Goal: Find specific page/section: Find specific page/section

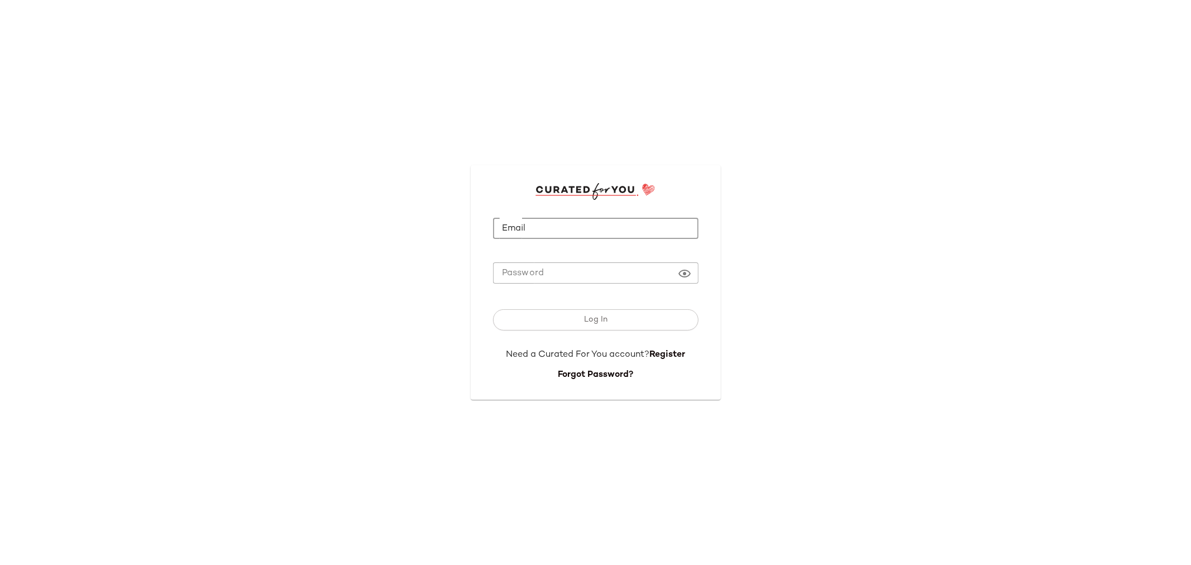
click at [561, 237] on input "Email" at bounding box center [595, 229] width 205 height 22
type input "**********"
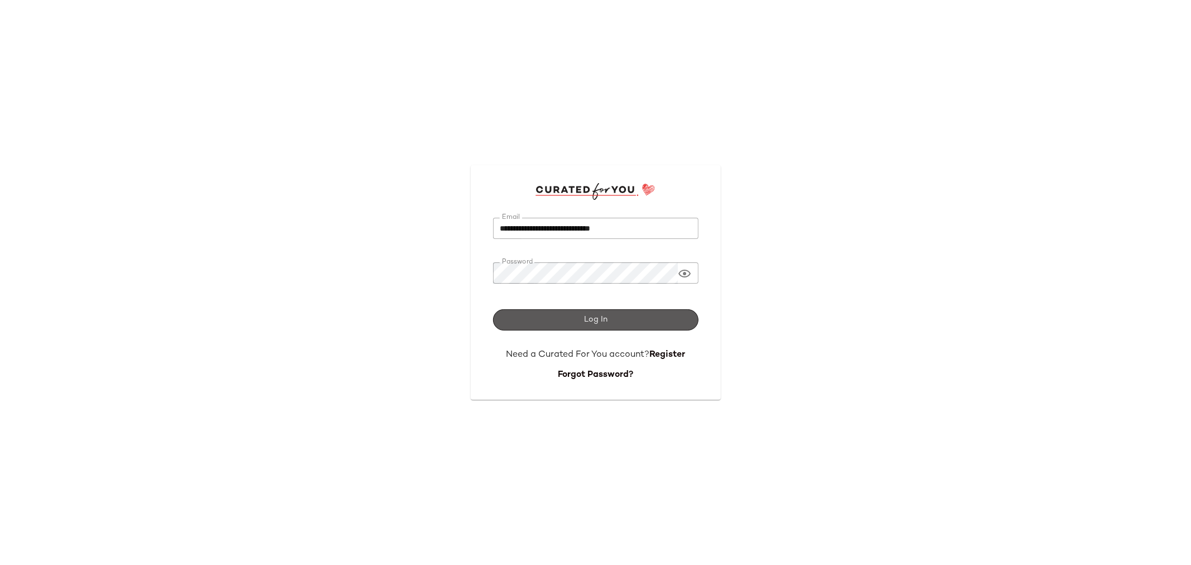
click at [564, 314] on button "Log In" at bounding box center [595, 319] width 205 height 21
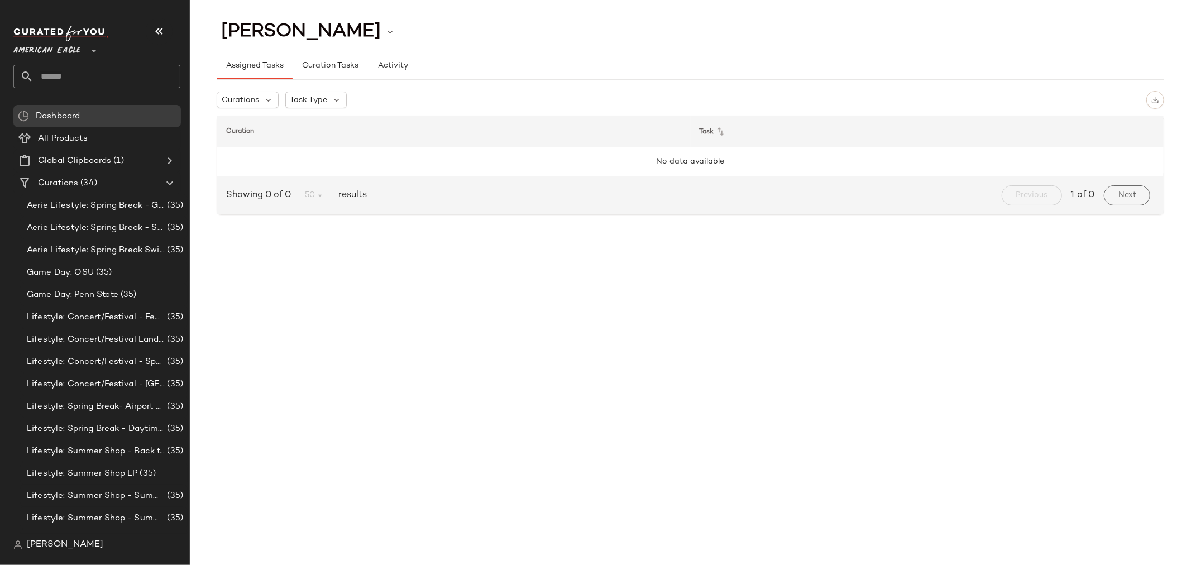
click at [88, 49] on icon at bounding box center [93, 50] width 13 height 13
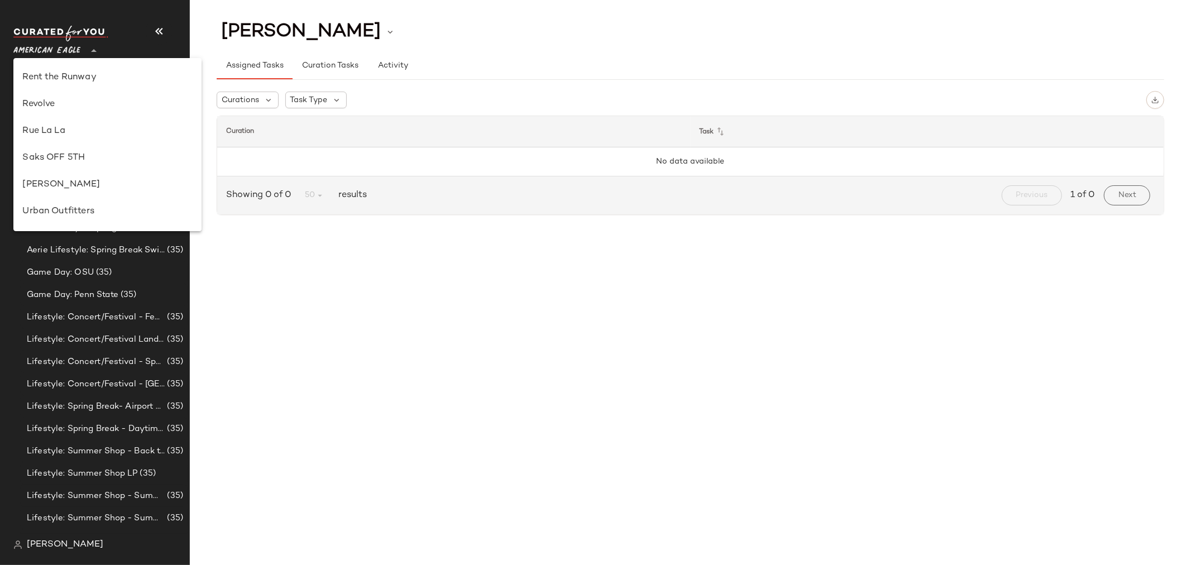
scroll to position [542, 0]
click at [67, 123] on div "Revolve" at bounding box center [107, 123] width 170 height 13
type input "**"
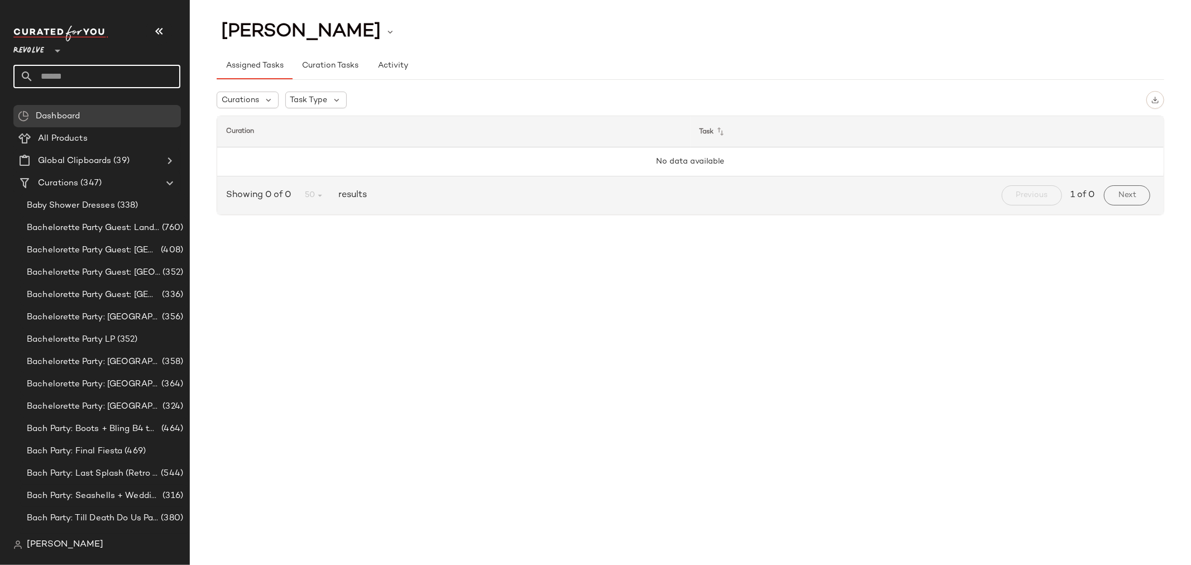
click at [97, 68] on input "text" at bounding box center [107, 76] width 147 height 23
type input "*********"
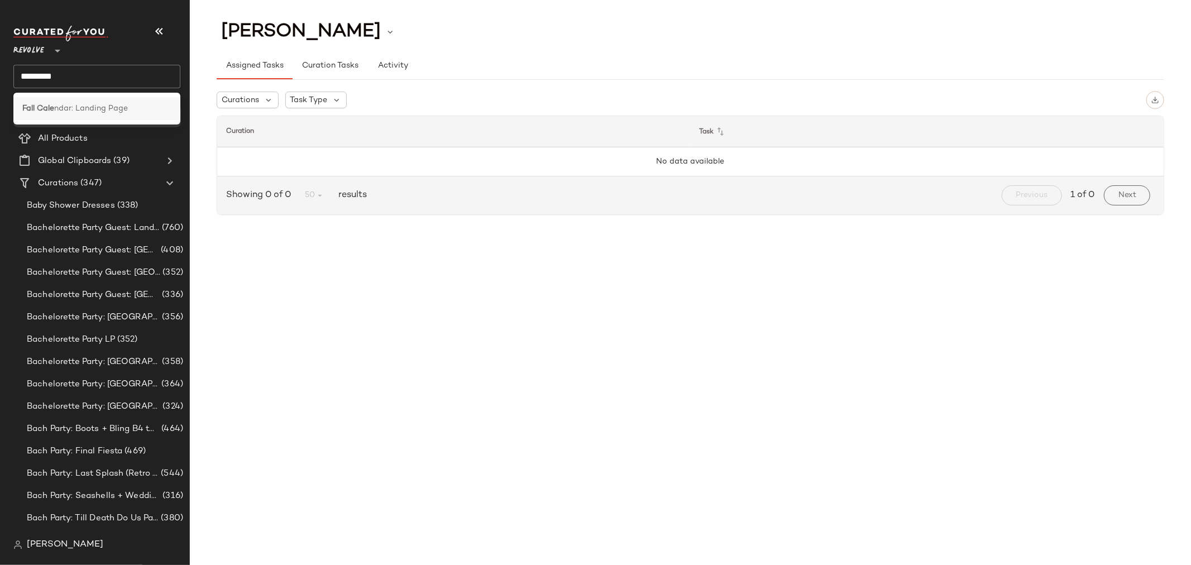
click at [88, 103] on span "ndar: Landing Page" at bounding box center [91, 109] width 74 height 12
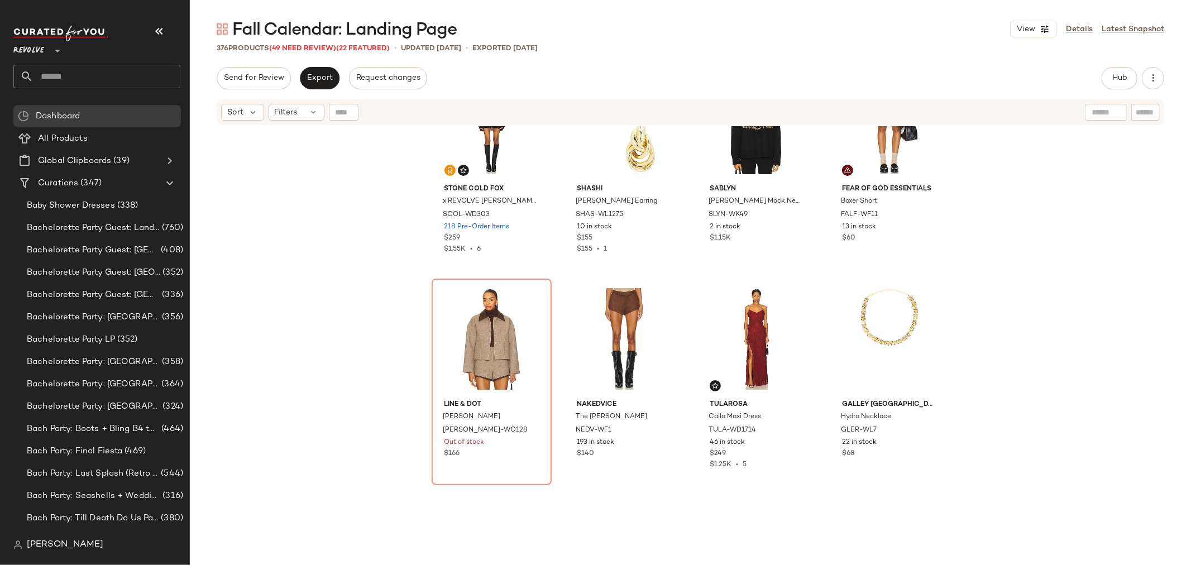
scroll to position [940, 0]
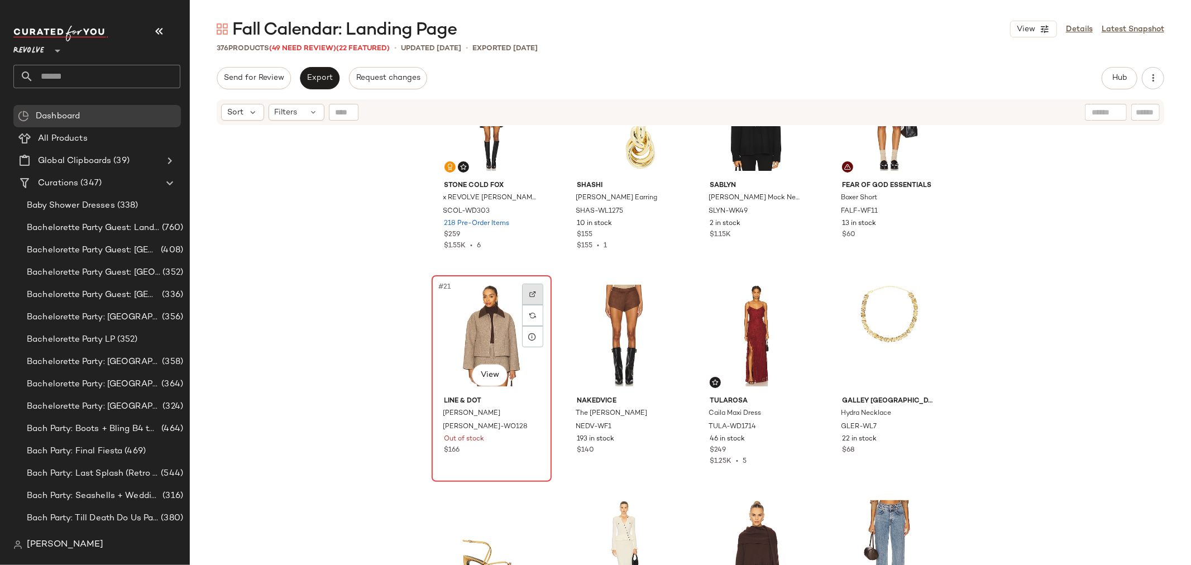
click at [529, 293] on img at bounding box center [532, 294] width 7 height 7
click at [485, 336] on div "#21 View" at bounding box center [492, 335] width 112 height 113
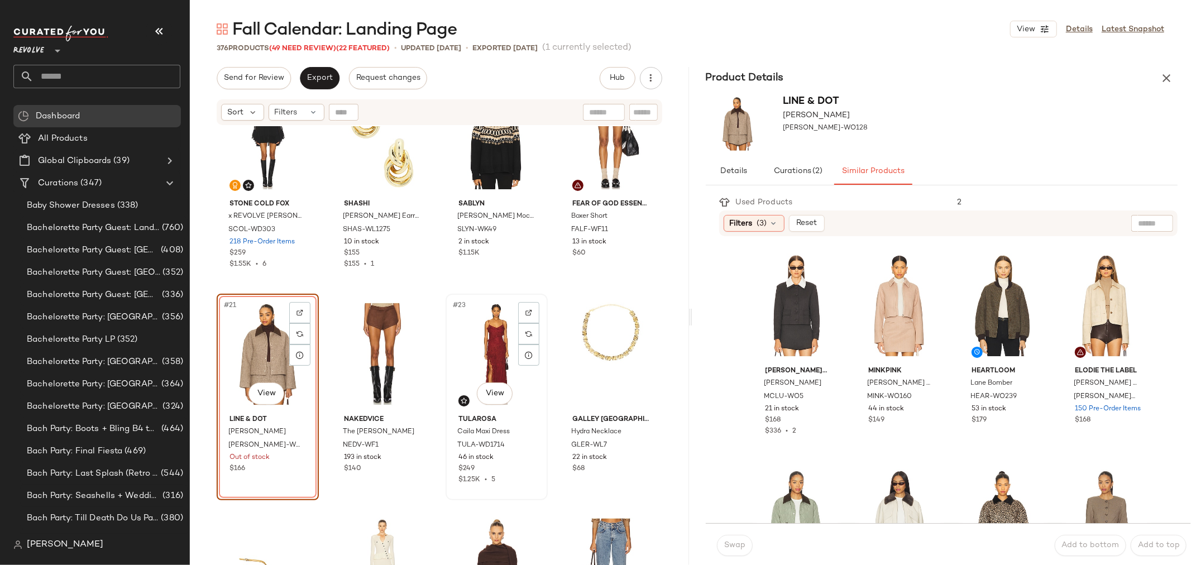
scroll to position [940, 0]
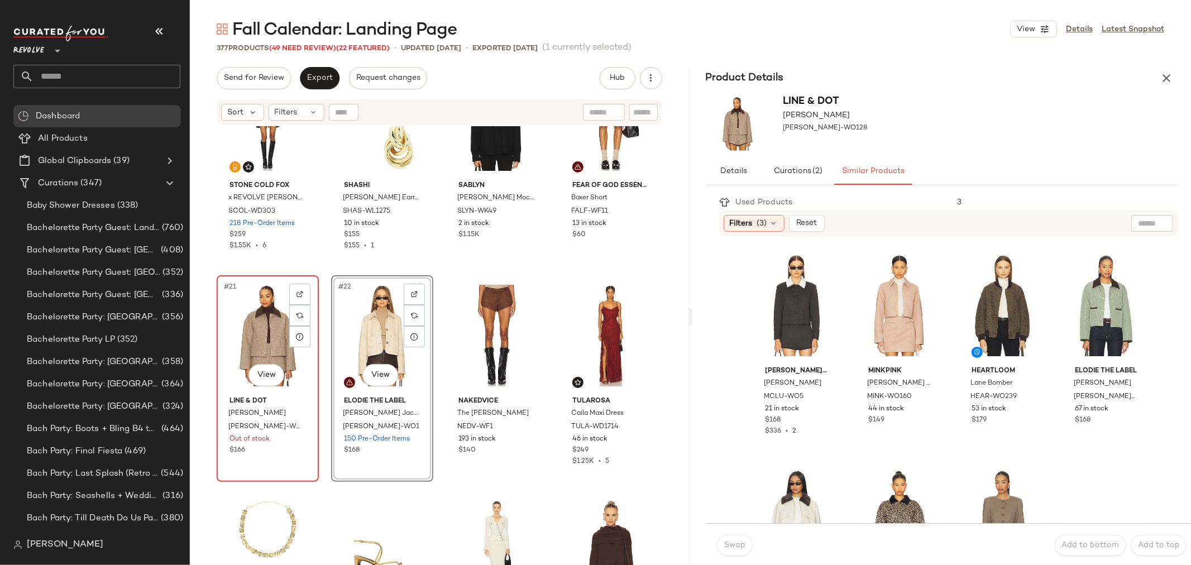
click at [272, 316] on div "#21 View" at bounding box center [268, 335] width 94 height 113
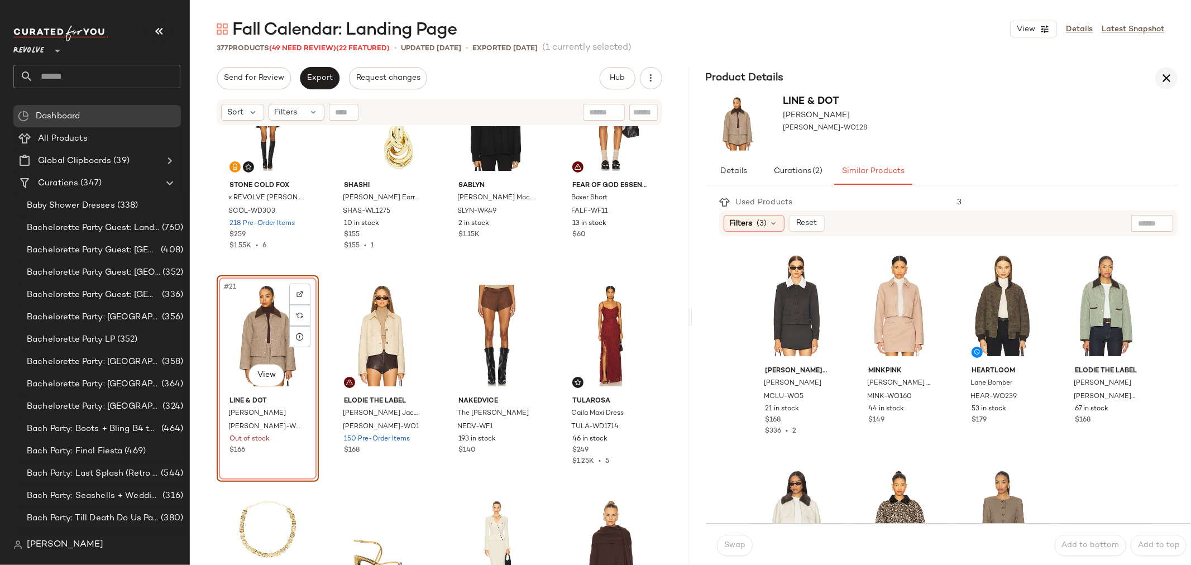
click at [1169, 77] on icon "button" at bounding box center [1166, 77] width 13 height 13
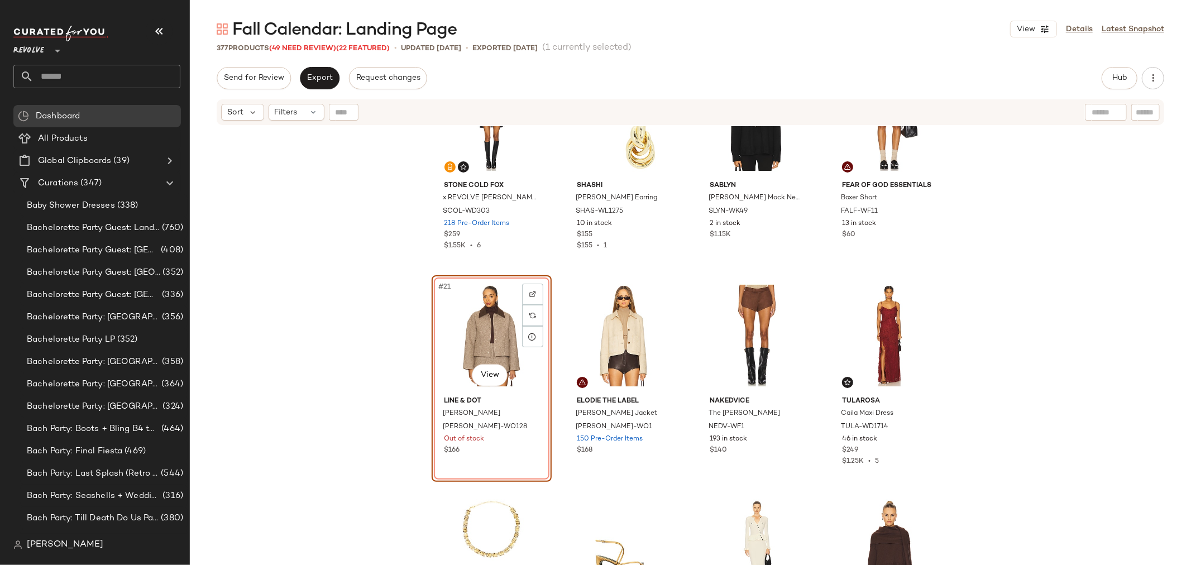
click at [482, 292] on div "#21 View" at bounding box center [492, 335] width 112 height 113
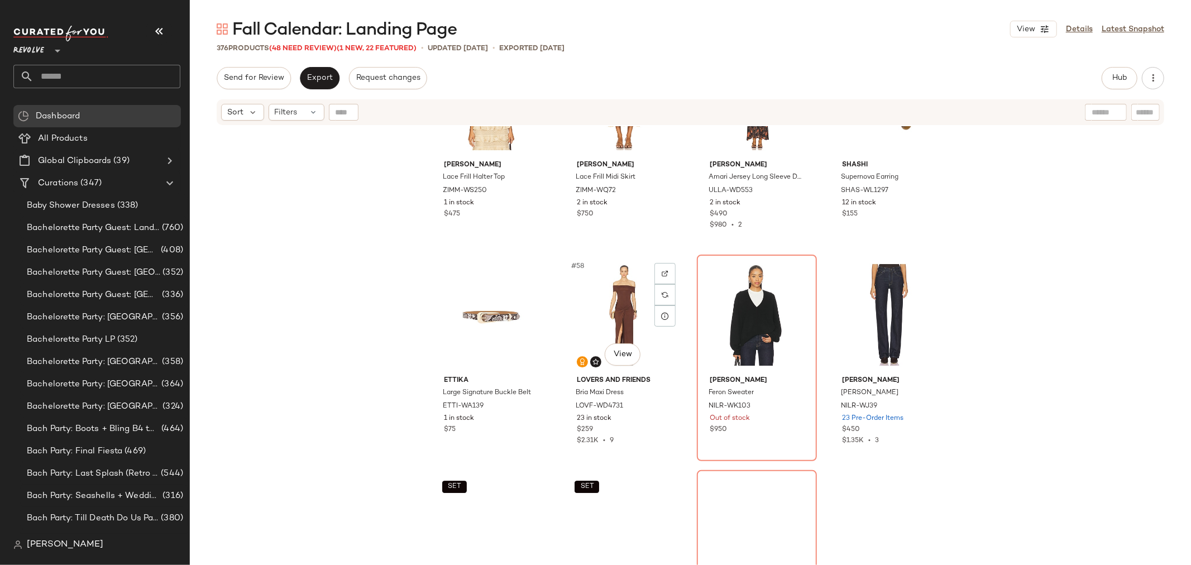
scroll to position [2925, 0]
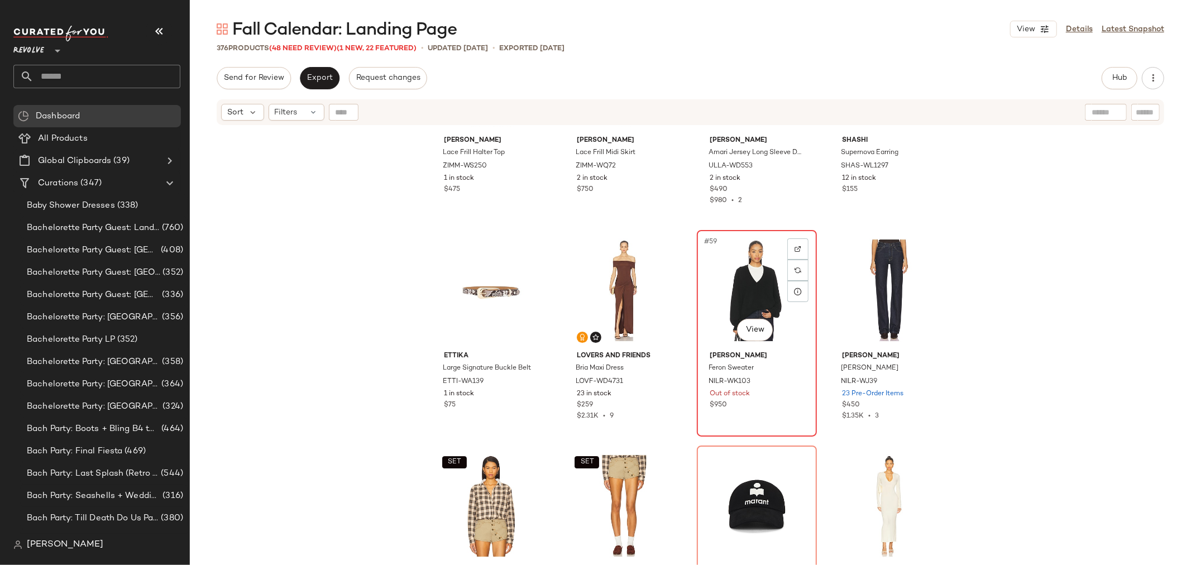
click at [722, 303] on div "#59 View" at bounding box center [757, 290] width 112 height 113
click at [795, 248] on img at bounding box center [798, 249] width 7 height 7
click at [748, 272] on div "#59 View" at bounding box center [757, 290] width 112 height 113
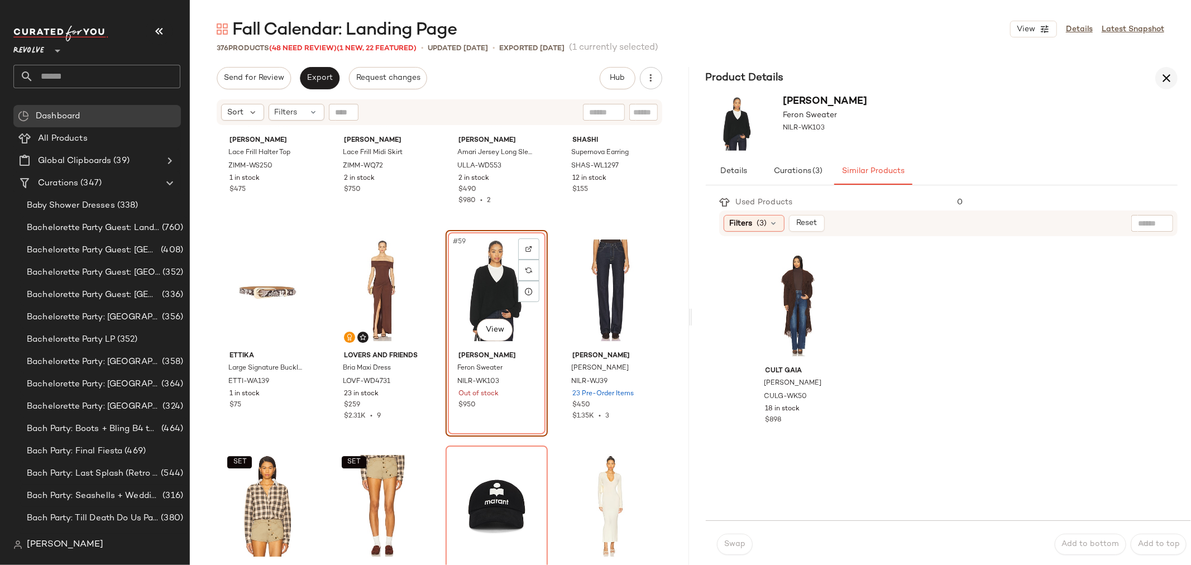
click at [1165, 78] on icon "button" at bounding box center [1166, 77] width 13 height 13
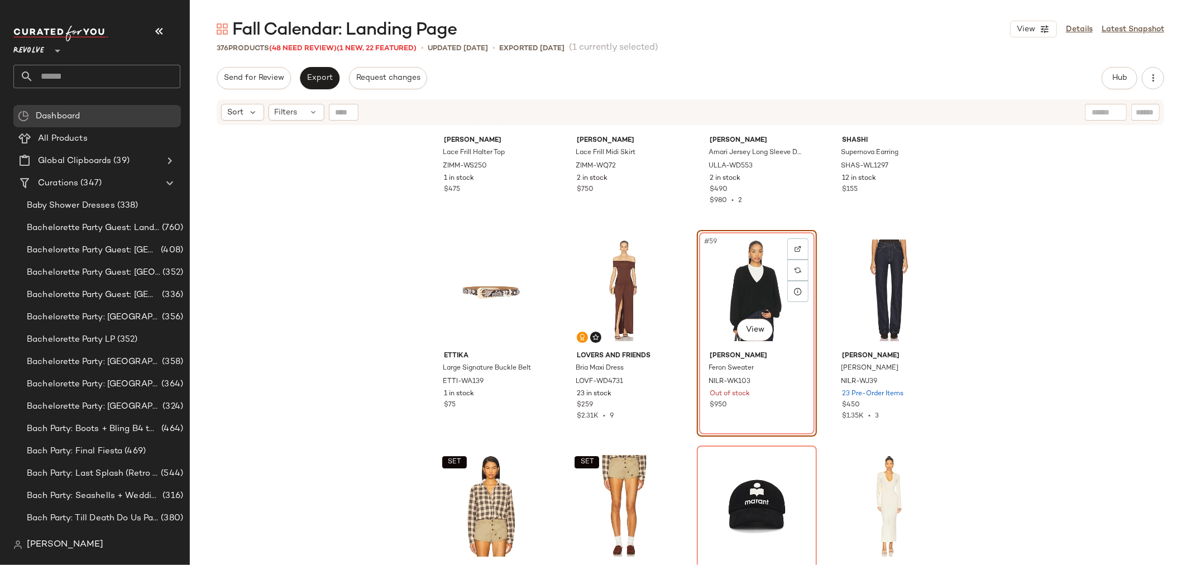
click at [735, 283] on div "#59 View" at bounding box center [757, 290] width 112 height 113
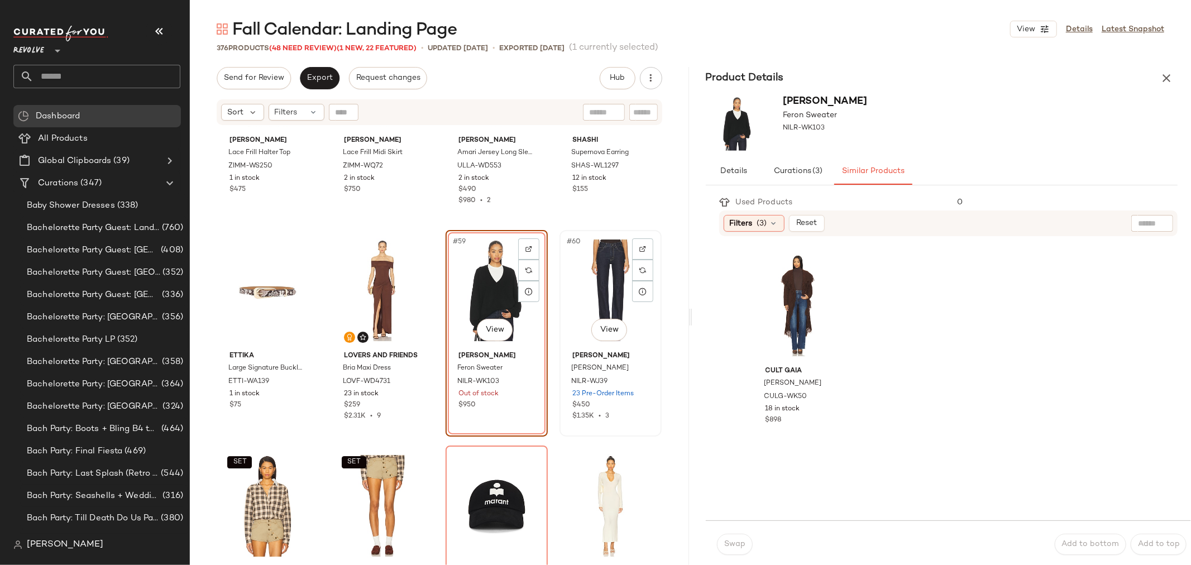
click at [589, 303] on div "#60 View" at bounding box center [610, 290] width 94 height 113
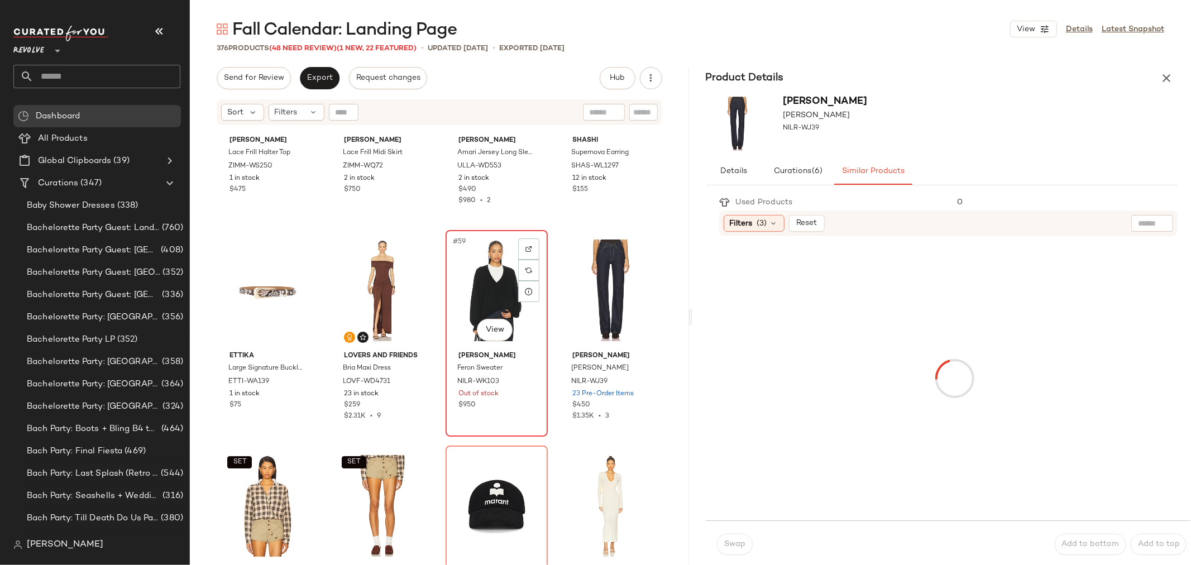
click at [494, 297] on div "#59 View" at bounding box center [497, 290] width 94 height 113
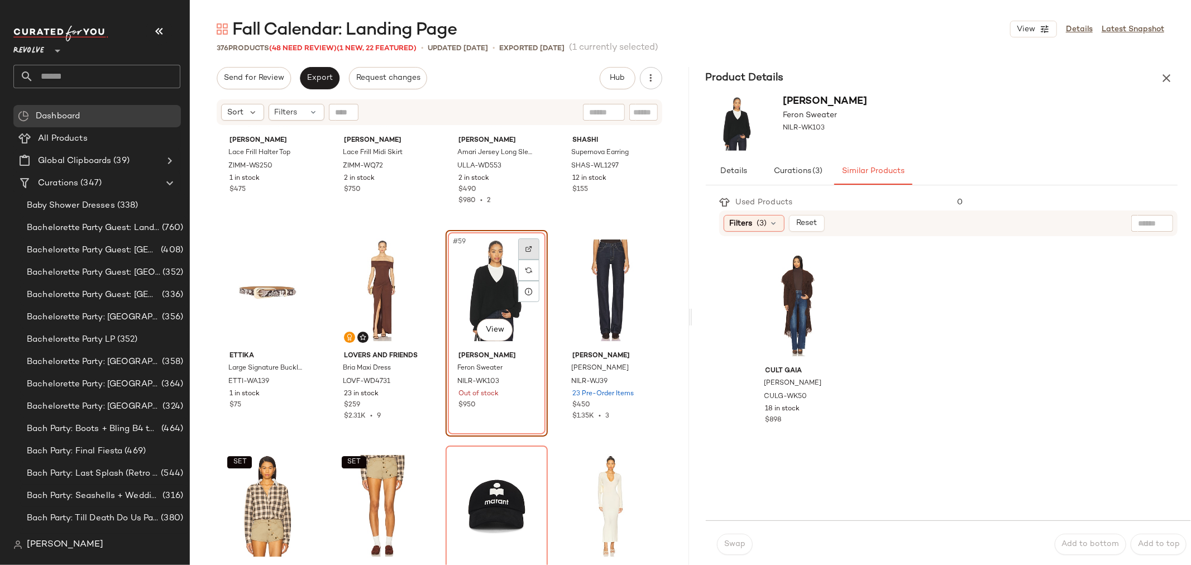
click at [527, 247] on img at bounding box center [528, 249] width 7 height 7
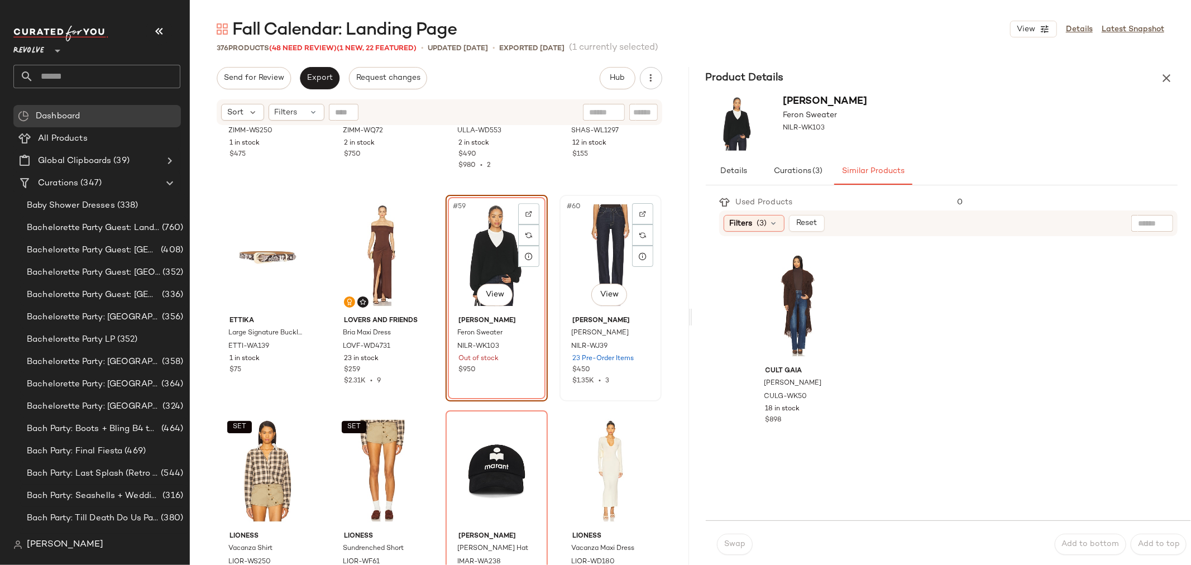
scroll to position [2987, 0]
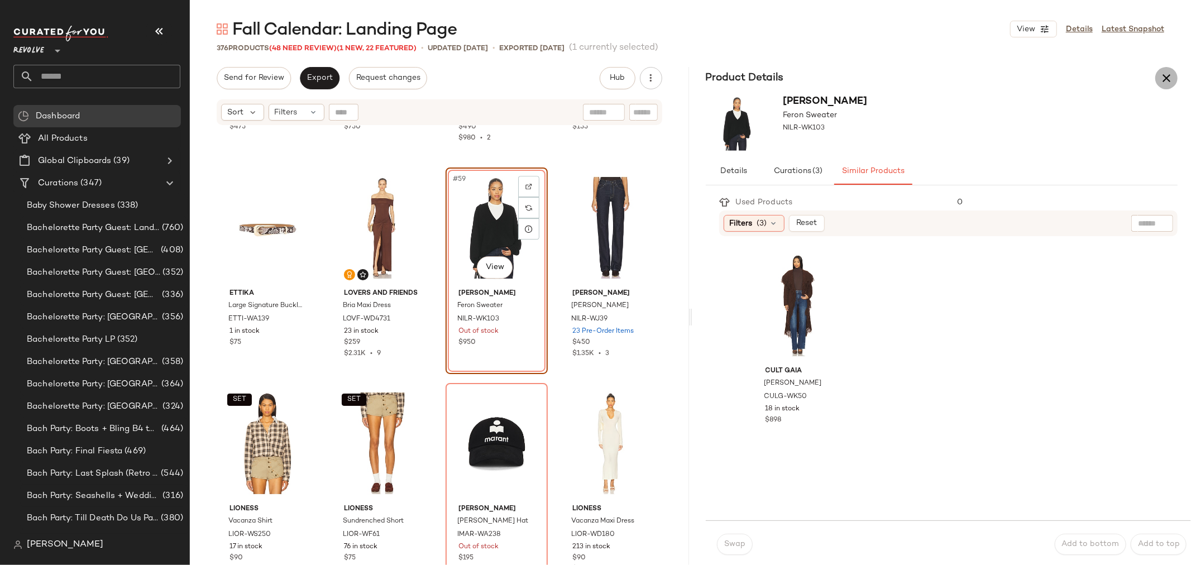
click at [1164, 78] on icon "button" at bounding box center [1166, 77] width 13 height 13
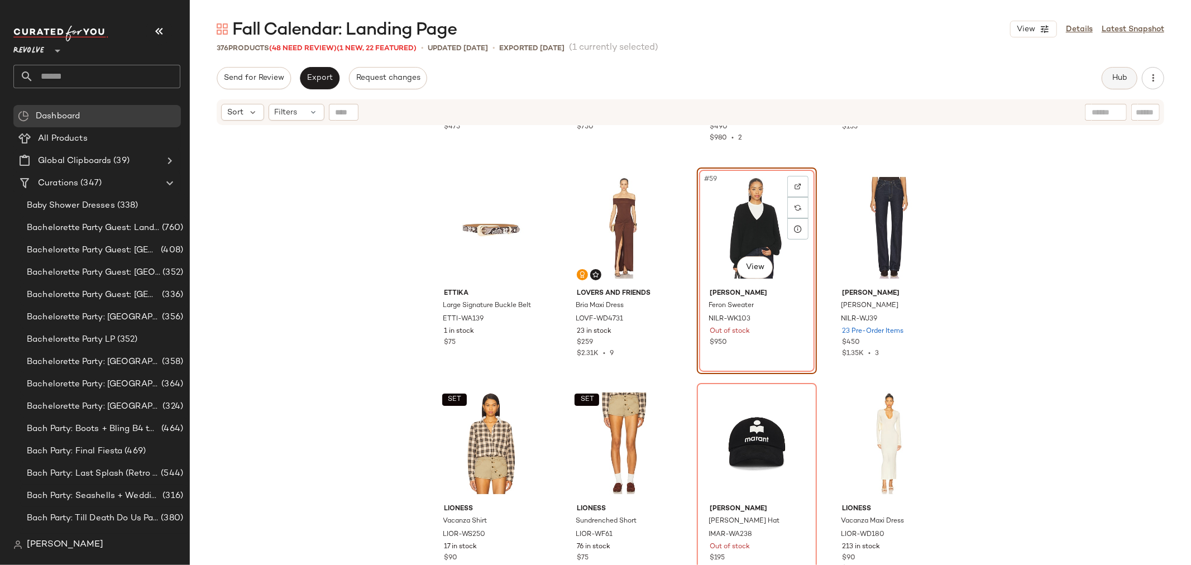
click at [1113, 82] on span "Hub" at bounding box center [1120, 78] width 16 height 9
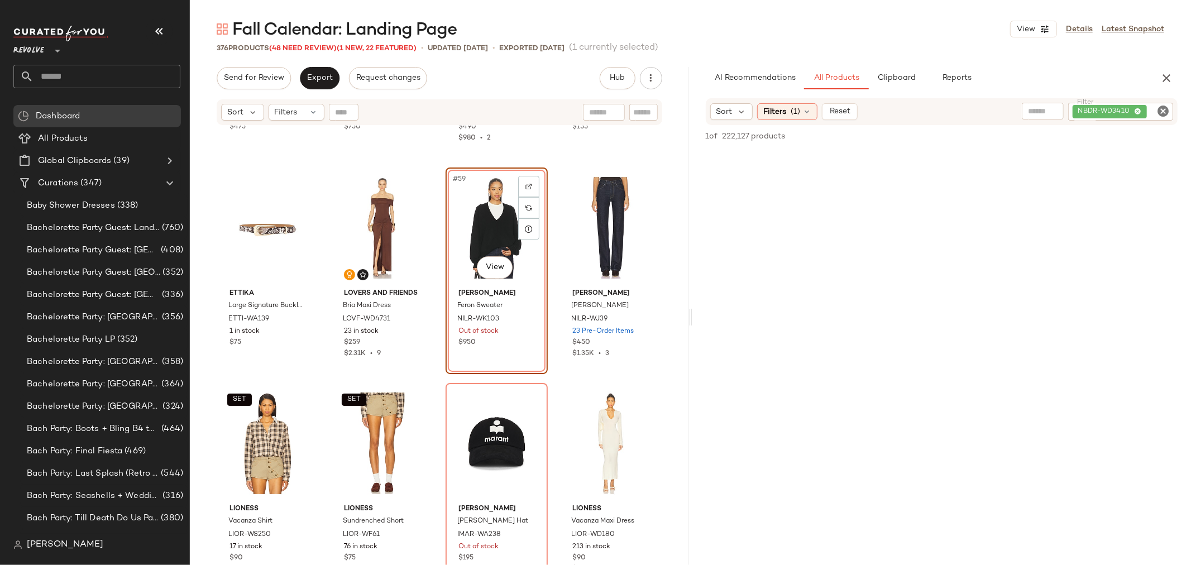
click at [1161, 109] on icon "Clear Filter" at bounding box center [1162, 110] width 13 height 13
click at [1134, 111] on input "Filter" at bounding box center [1121, 112] width 95 height 12
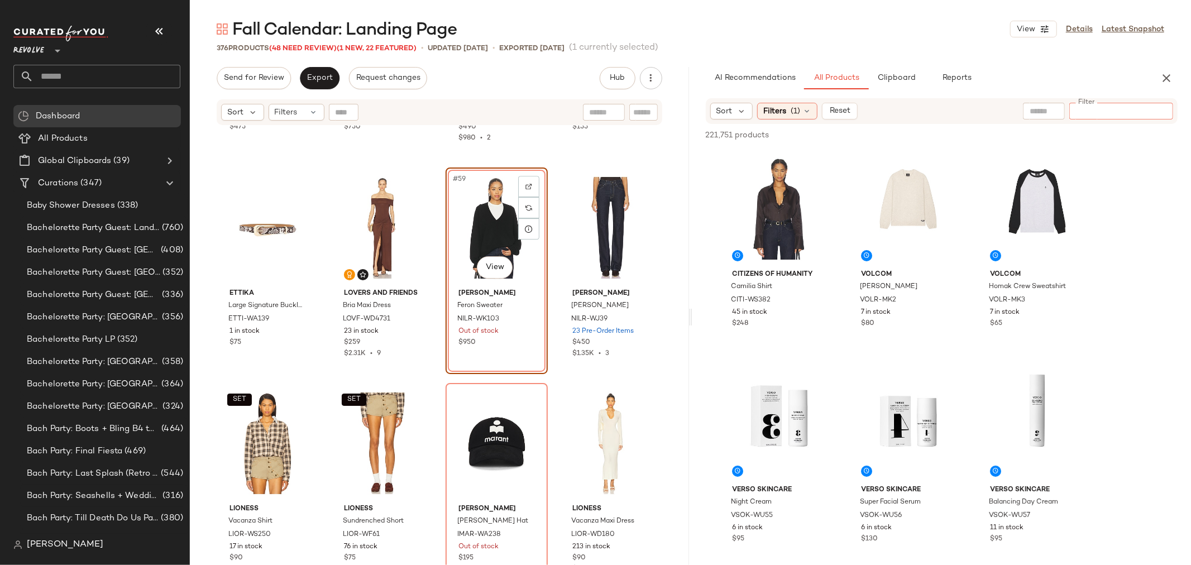
click at [1098, 113] on input "Filter" at bounding box center [1121, 112] width 95 height 12
